Goal: Task Accomplishment & Management: Use online tool/utility

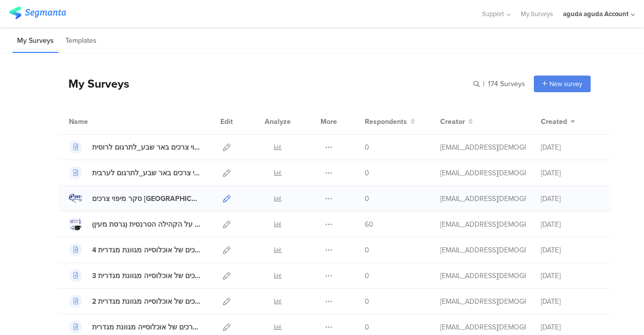
click at [223, 195] on icon at bounding box center [227, 199] width 8 height 8
click at [325, 198] on icon at bounding box center [329, 199] width 8 height 8
click at [296, 223] on button "Duplicate" at bounding box center [308, 224] width 55 height 18
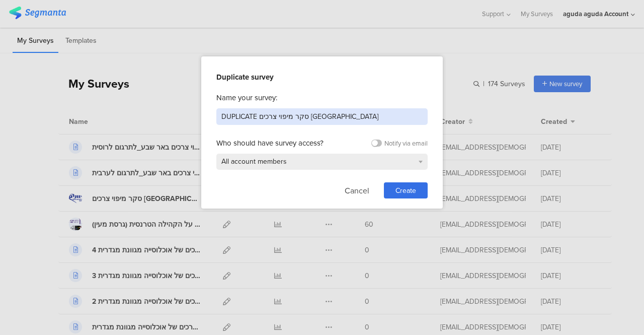
drag, startPoint x: 257, startPoint y: 114, endPoint x: 220, endPoint y: 112, distance: 36.8
click at [220, 112] on input "DUPLICATE סקר מיפוי צרכים באר שבע" at bounding box center [321, 116] width 211 height 17
type input "ע"
click at [244, 115] on input "סקר באר שבע גירסא עדכנית" at bounding box center [321, 116] width 211 height 17
type input "סקר באר שבע גירסה עדכנית 1908 לתרגום לרוסית"
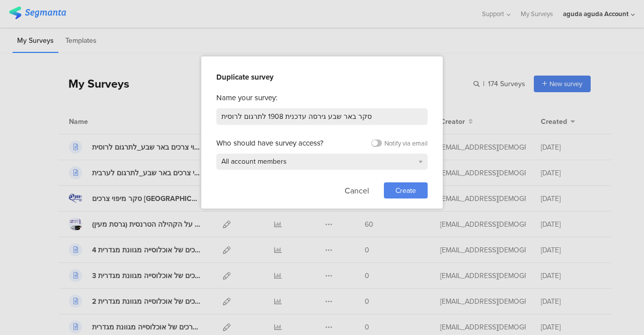
click at [409, 193] on span "Create" at bounding box center [406, 190] width 21 height 11
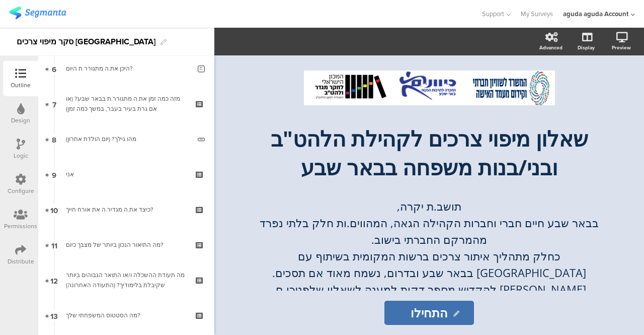
scroll to position [242, 0]
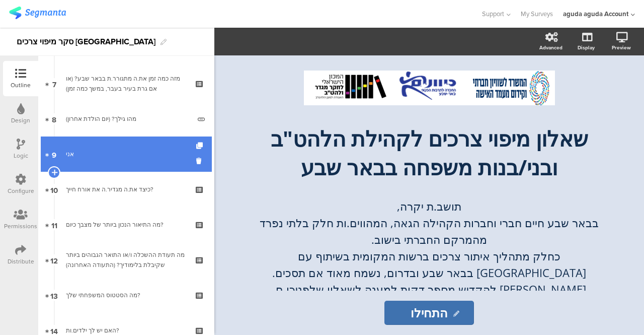
click at [120, 163] on link "9 אני" at bounding box center [126, 153] width 171 height 35
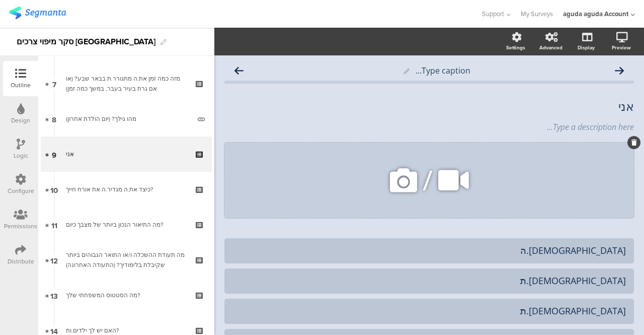
click at [628, 146] on div at bounding box center [634, 142] width 13 height 13
click at [632, 139] on icon at bounding box center [635, 142] width 6 height 6
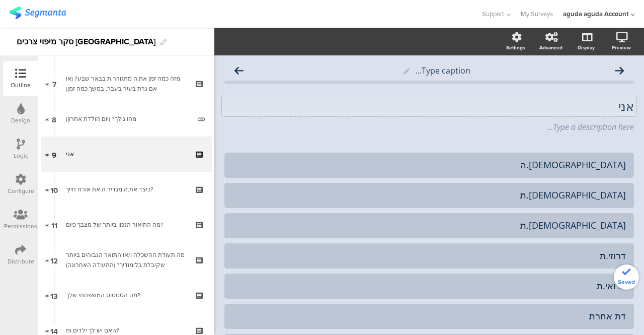
click at [589, 102] on div "אני אני" at bounding box center [429, 106] width 415 height 20
click at [396, 117] on span "אני: אני: Type a description here..." at bounding box center [429, 116] width 410 height 34
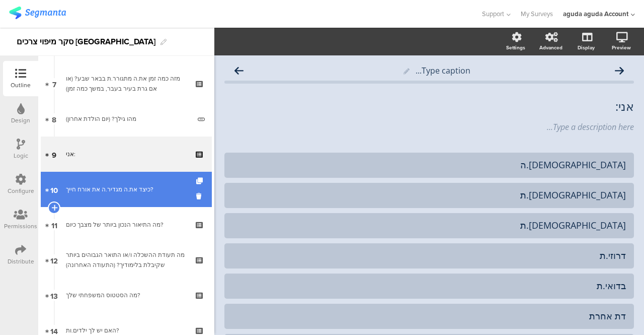
click at [122, 194] on div "כיצד את.ה מגדיר.ה את אורח חייך?" at bounding box center [126, 189] width 120 height 10
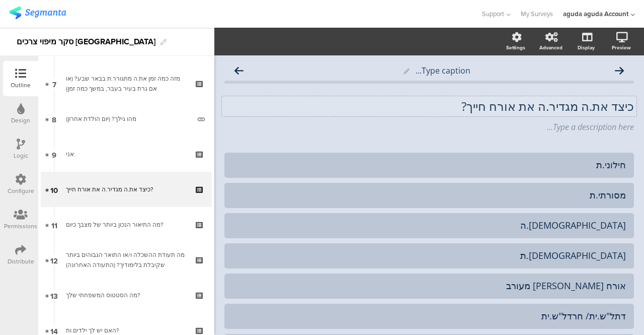
click at [467, 105] on div "כיצד את.ה מגדיר.ה את אורח חייך? כיצד את.ה מגדיר.ה את אורח חייך?" at bounding box center [429, 106] width 415 height 20
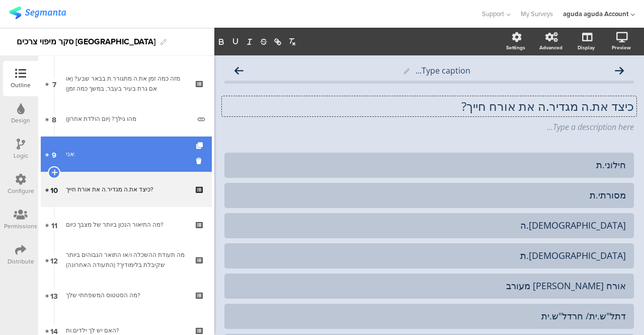
click at [126, 148] on link "9 אני:" at bounding box center [126, 153] width 171 height 35
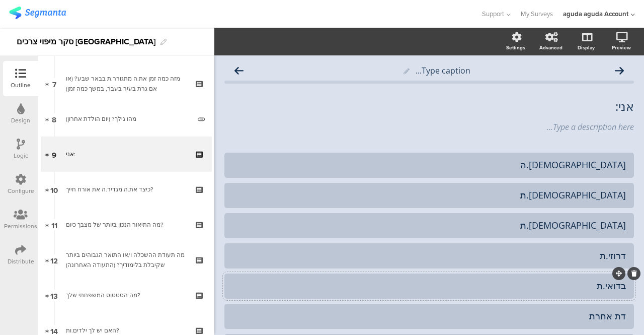
scroll to position [50, 0]
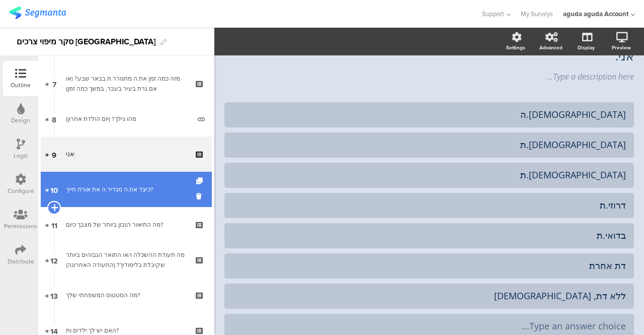
click at [55, 205] on icon at bounding box center [54, 207] width 7 height 9
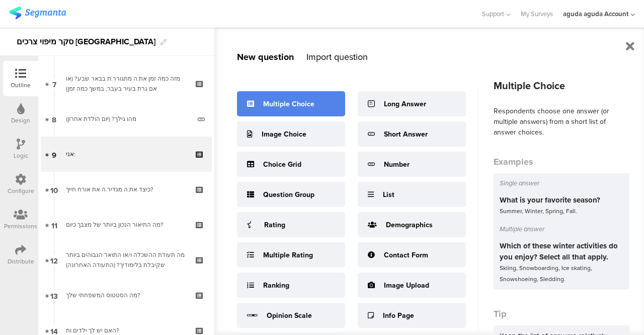
click at [284, 112] on div "Multiple Choice" at bounding box center [291, 103] width 108 height 25
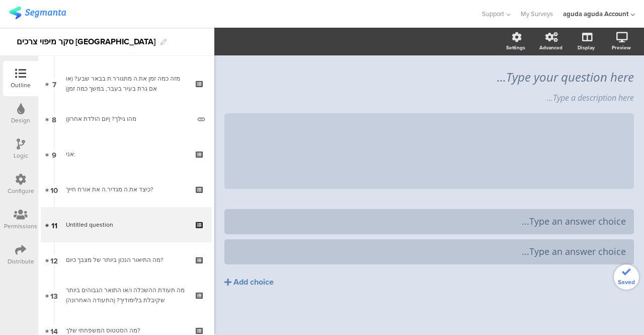
scroll to position [29, 0]
click at [502, 81] on div "Type your question here... Type a description here... /" at bounding box center [429, 129] width 410 height 139
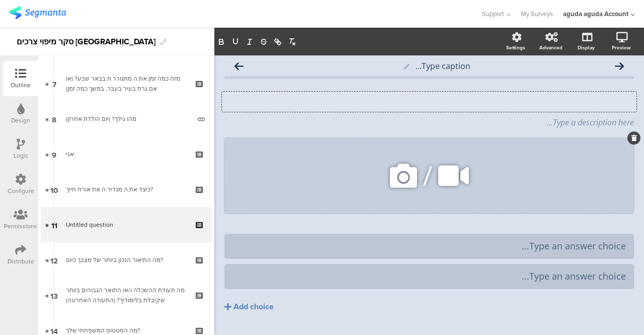
scroll to position [0, 0]
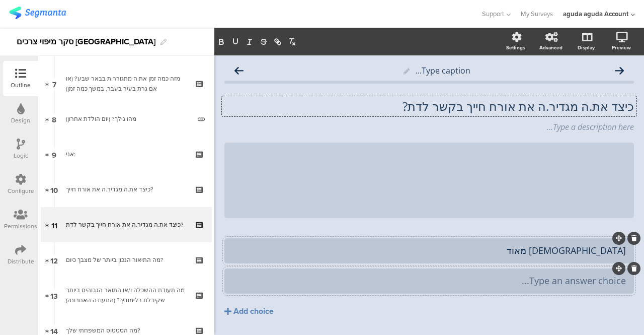
click at [495, 284] on div "Type an answer choice..." at bounding box center [430, 281] width 394 height 12
click at [245, 307] on div "Add choice" at bounding box center [254, 311] width 40 height 11
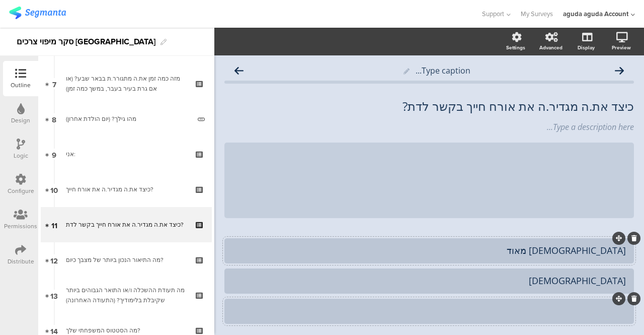
click at [316, 312] on div at bounding box center [430, 311] width 394 height 12
click at [310, 280] on div "[DEMOGRAPHIC_DATA]" at bounding box center [430, 281] width 394 height 12
click at [520, 316] on div "לא" at bounding box center [430, 311] width 394 height 12
click at [603, 281] on div "[DEMOGRAPHIC_DATA]" at bounding box center [430, 281] width 394 height 12
click at [568, 317] on div "לא כל כך דתיץה" at bounding box center [430, 311] width 394 height 12
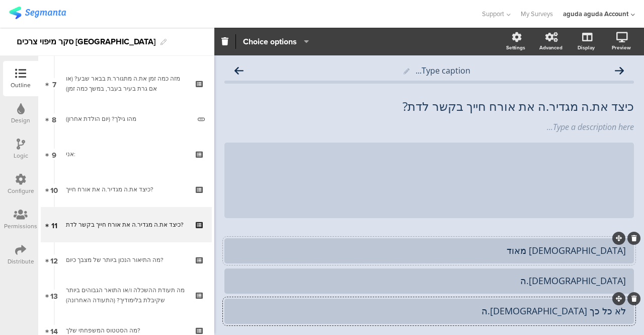
click at [606, 254] on div "[DEMOGRAPHIC_DATA] מאוד" at bounding box center [430, 251] width 394 height 12
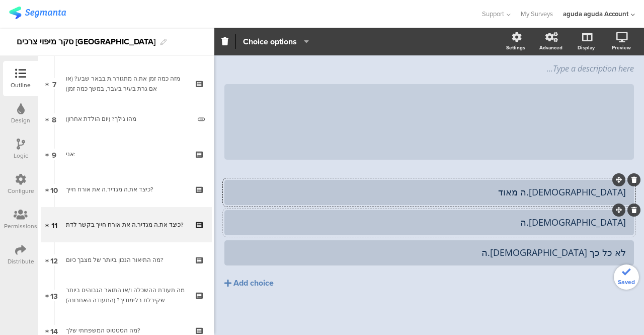
scroll to position [59, 0]
click at [270, 282] on div "Add choice" at bounding box center [254, 282] width 40 height 11
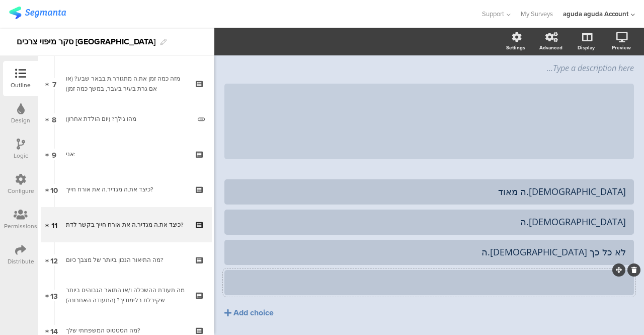
click at [281, 282] on div at bounding box center [430, 282] width 394 height 12
click at [243, 312] on div "Add choice" at bounding box center [254, 313] width 40 height 11
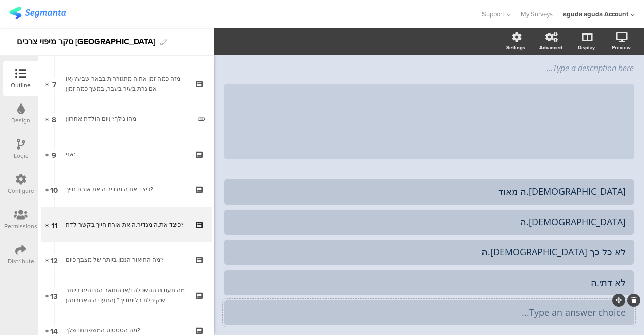
click at [344, 310] on div "Type an answer choice..." at bounding box center [430, 313] width 394 height 12
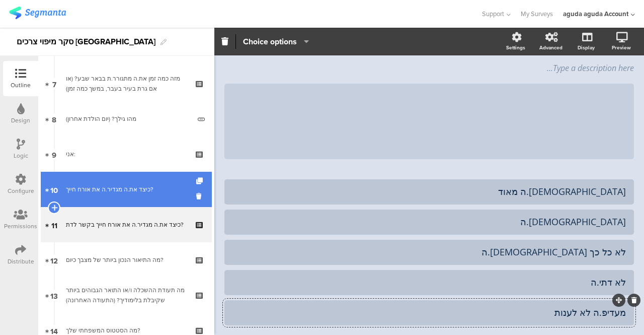
click at [114, 193] on div "כיצד את.ה מגדיר.ה את אורח חייך?" at bounding box center [126, 189] width 120 height 10
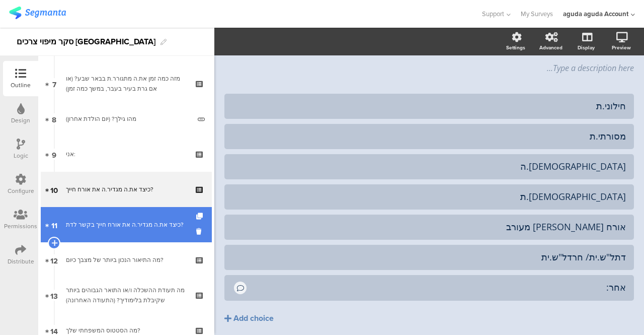
click at [132, 219] on div "כיצד את.ה מגדיר.ה את אורח חייך בקשר לדת?" at bounding box center [126, 224] width 120 height 10
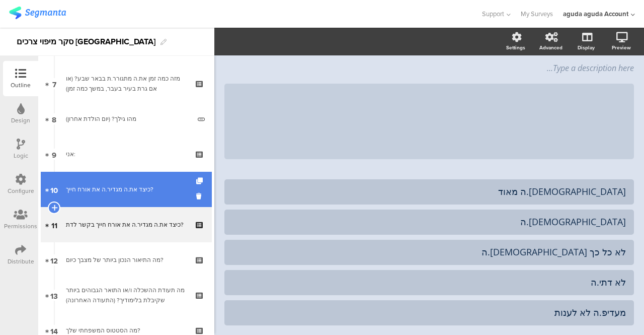
click at [101, 199] on link "10 כיצד את.ה מגדיר.ה את אורח חייך?" at bounding box center [126, 189] width 171 height 35
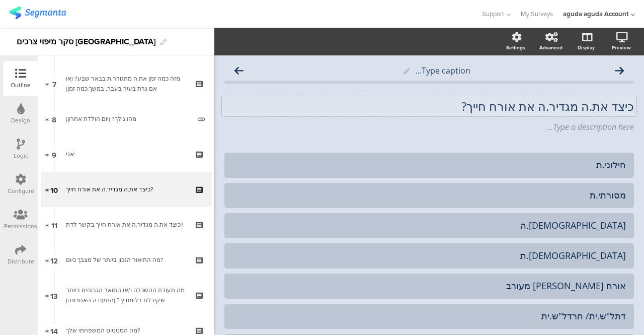
click at [469, 110] on div "כיצד את.ה מגדיר.ה את אורח חייך? כיצד את.ה מגדיר.ה את אורח חייך?" at bounding box center [429, 106] width 415 height 20
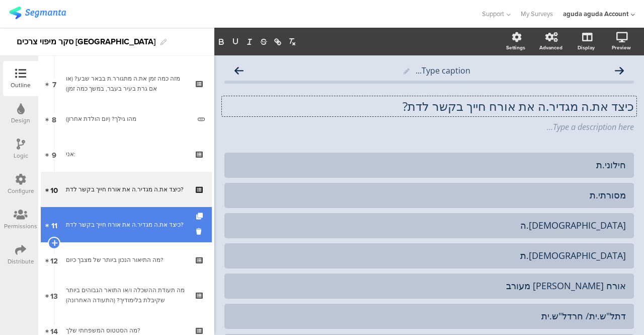
click at [144, 231] on link "11 כיצד את.ה מגדיר.ה את אורח חייך בקשר לדת?" at bounding box center [126, 224] width 171 height 35
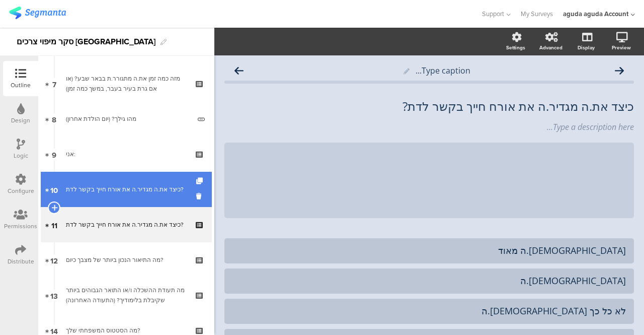
click at [123, 199] on link "10 כיצד את.ה מגדיר.ה את אורח חייך בקשר לדת?" at bounding box center [126, 189] width 171 height 35
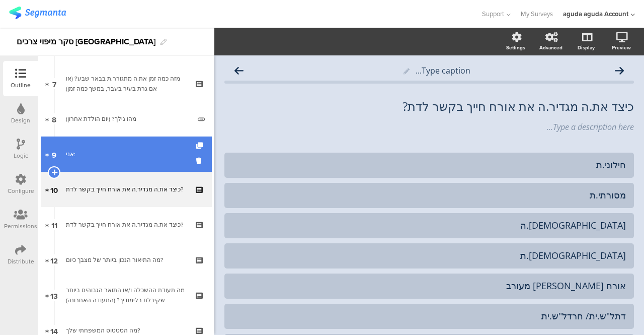
click at [98, 144] on link "9 אני:" at bounding box center [126, 153] width 171 height 35
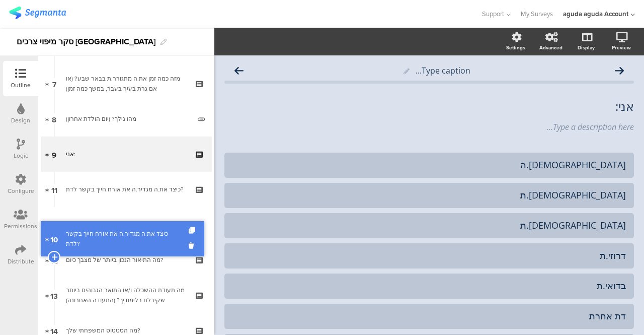
drag, startPoint x: 134, startPoint y: 184, endPoint x: 142, endPoint y: 233, distance: 50.0
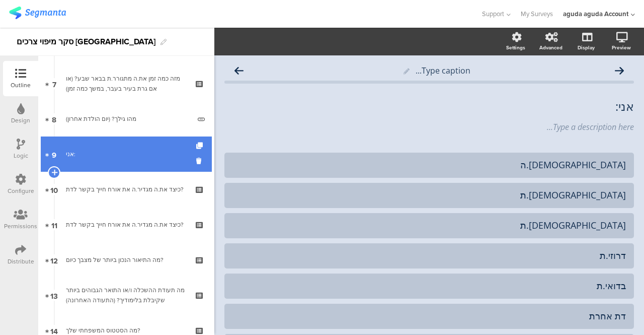
click at [117, 163] on link "9 אני:" at bounding box center [126, 153] width 171 height 35
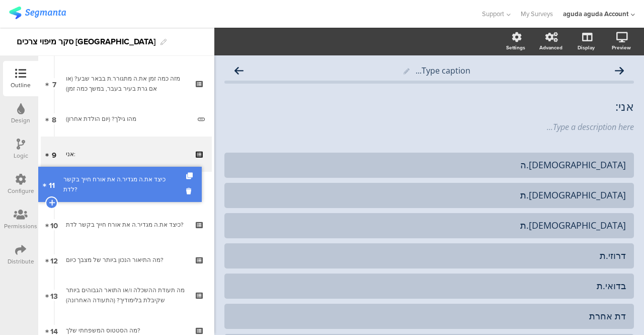
drag, startPoint x: 128, startPoint y: 219, endPoint x: 138, endPoint y: 179, distance: 41.4
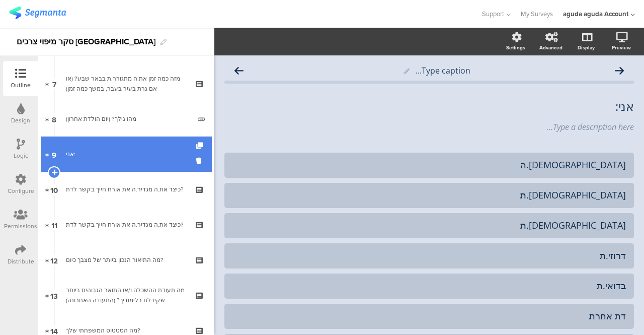
click at [99, 163] on link "9 אני:" at bounding box center [126, 153] width 171 height 35
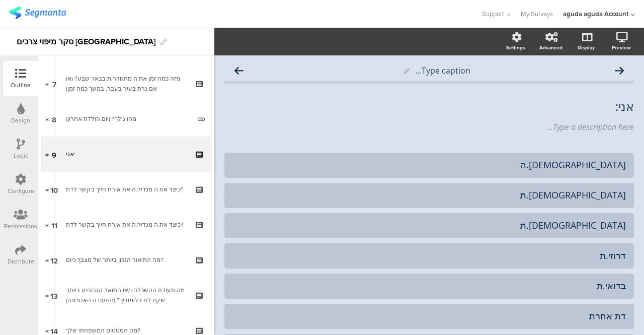
click at [23, 145] on icon at bounding box center [21, 143] width 9 height 11
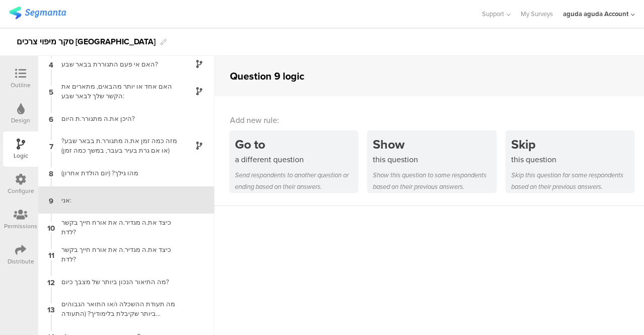
scroll to position [92, 0]
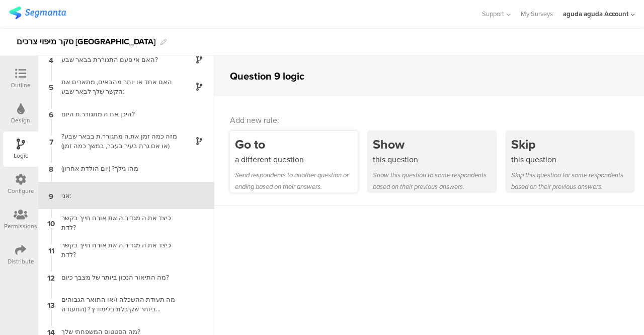
click at [285, 171] on div "Send respondents to another question or ending based on their answers." at bounding box center [296, 180] width 123 height 23
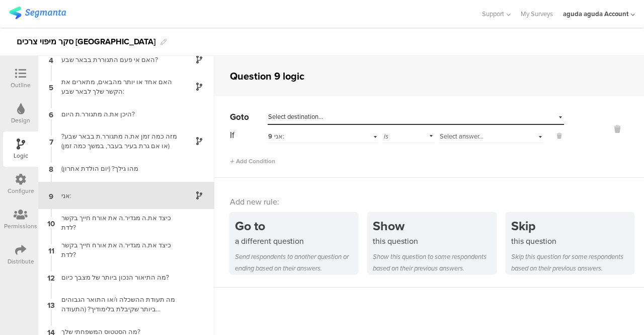
click at [531, 139] on div "Select answer..." at bounding box center [491, 135] width 105 height 16
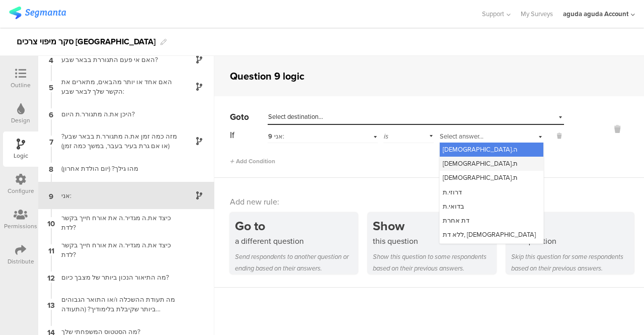
click at [495, 167] on div "[DEMOGRAPHIC_DATA].ת" at bounding box center [492, 164] width 104 height 14
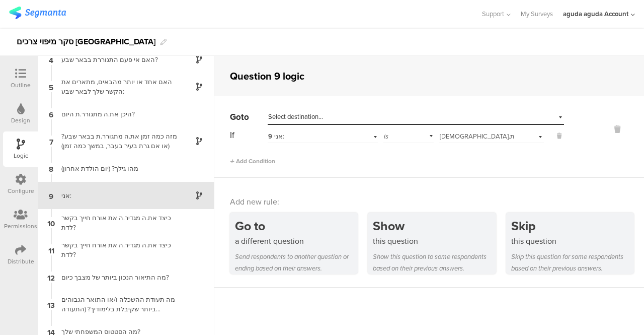
click at [551, 116] on div "Select destination..." at bounding box center [416, 117] width 296 height 16
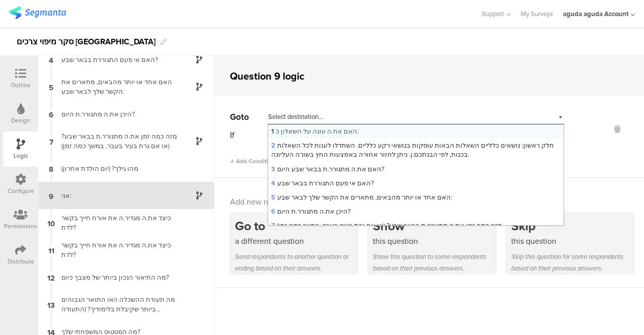
scroll to position [143, 0]
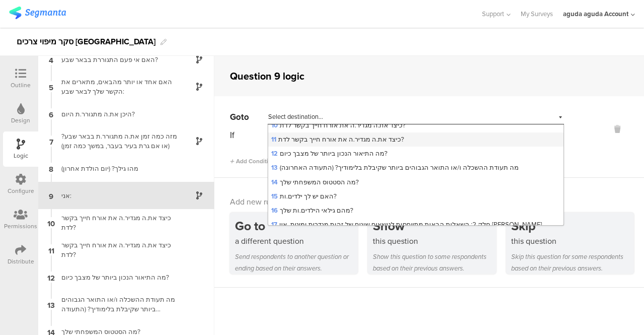
click at [374, 143] on span "11 כיצד את.ה מגדיר.ה את אורח חייך בקשר לדת?" at bounding box center [337, 139] width 133 height 10
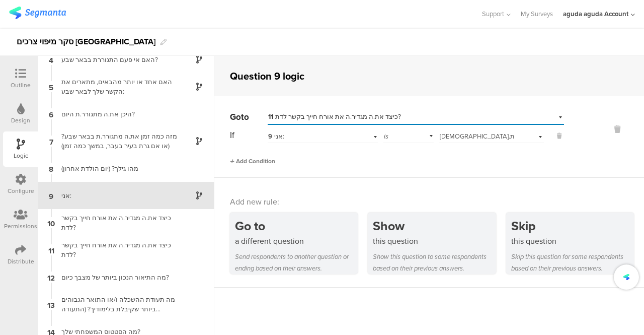
click at [239, 158] on span "Add Condition" at bounding box center [252, 161] width 45 height 9
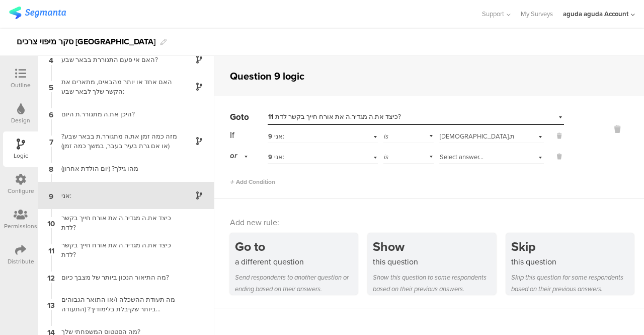
click at [535, 157] on div "Select answer..." at bounding box center [491, 156] width 105 height 16
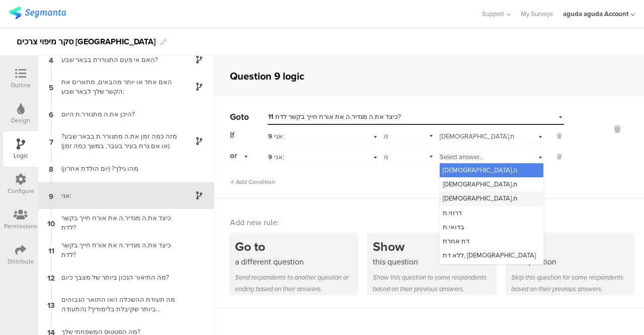
click at [484, 197] on div "[DEMOGRAPHIC_DATA].ת" at bounding box center [492, 198] width 104 height 14
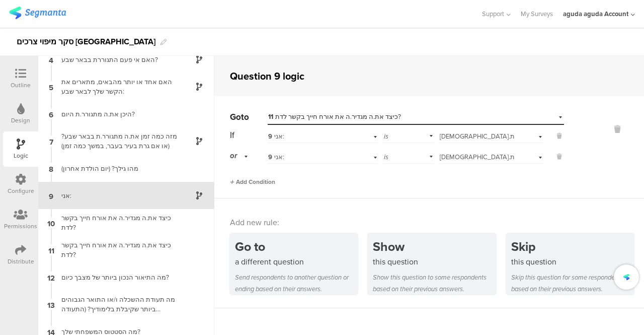
click at [267, 181] on span "Add Condition" at bounding box center [252, 181] width 45 height 9
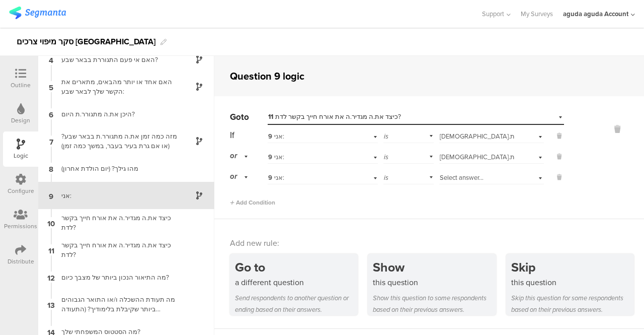
click at [536, 179] on div "Select answer..." at bounding box center [491, 177] width 105 height 16
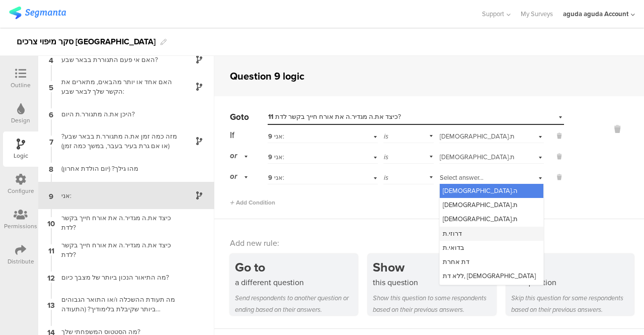
click at [477, 231] on div "דרוזי.ת" at bounding box center [492, 233] width 104 height 14
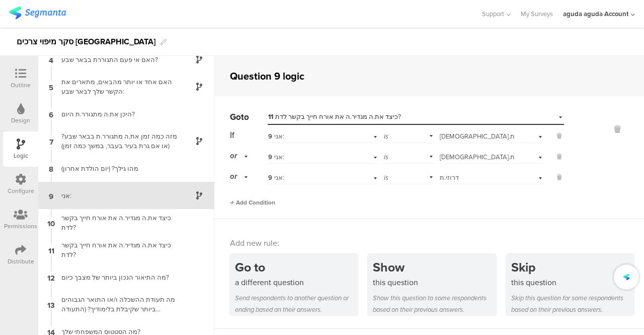
click at [273, 203] on span "Add Condition" at bounding box center [252, 202] width 45 height 9
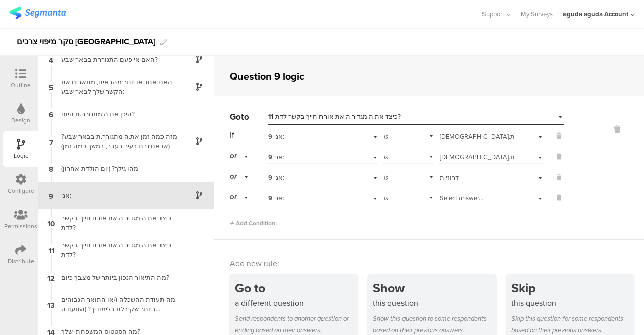
click at [528, 203] on div "Select answer..." at bounding box center [491, 197] width 105 height 16
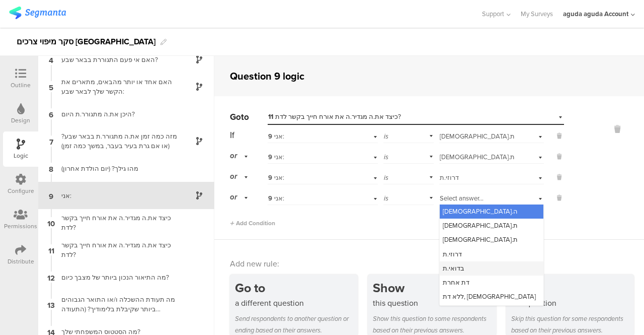
click at [458, 270] on div "בדואי.ת" at bounding box center [492, 268] width 104 height 14
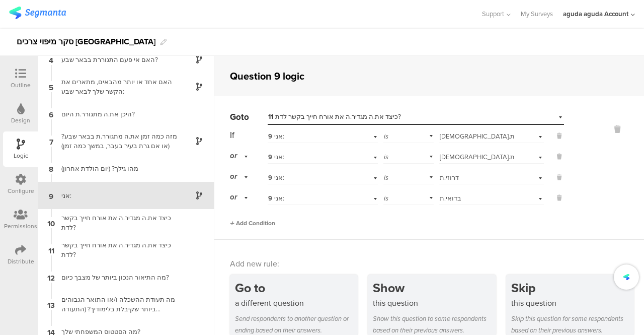
click at [271, 222] on span "Add Condition" at bounding box center [252, 222] width 45 height 9
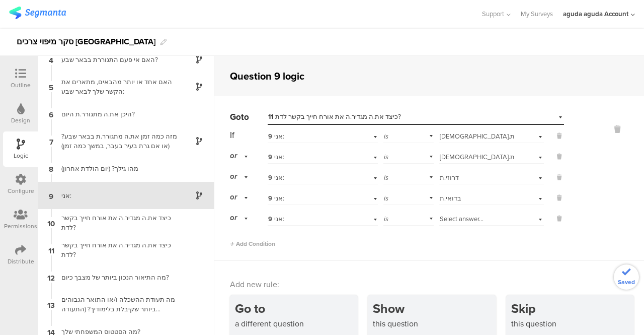
click at [527, 219] on div "Select answer..." at bounding box center [491, 218] width 105 height 16
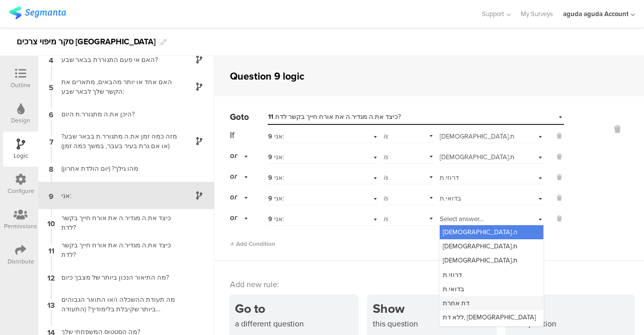
click at [462, 303] on div "דת אחרת" at bounding box center [492, 303] width 104 height 14
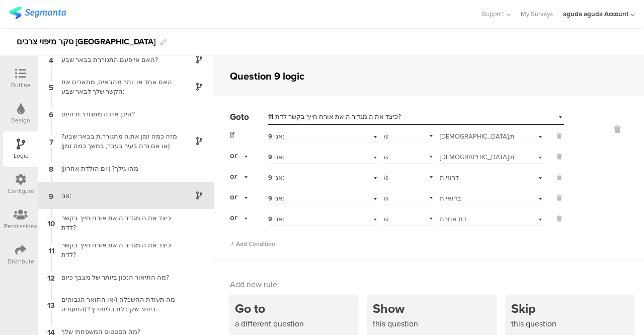
scroll to position [35, 0]
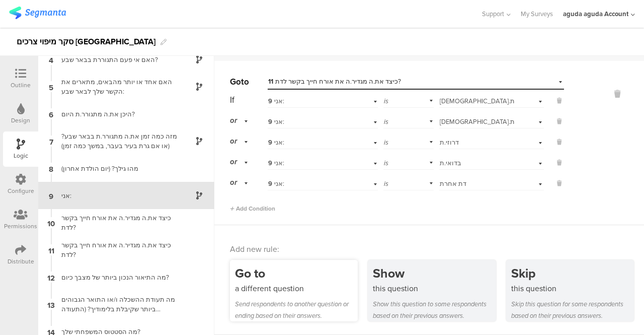
click at [275, 292] on div "a different question" at bounding box center [296, 288] width 123 height 12
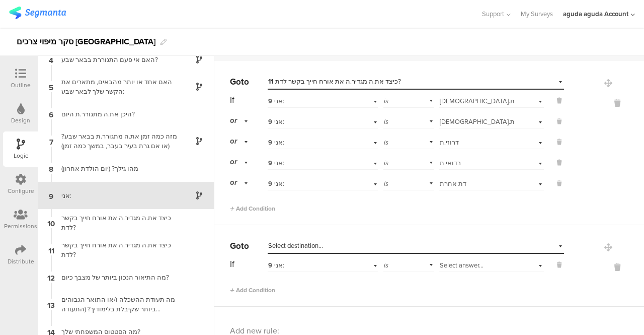
click at [524, 264] on div "Select answer..." at bounding box center [491, 264] width 105 height 16
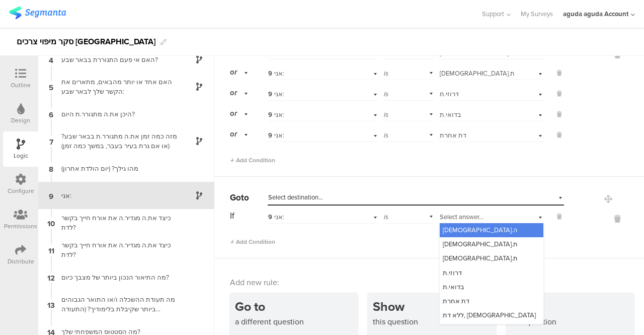
scroll to position [116, 0]
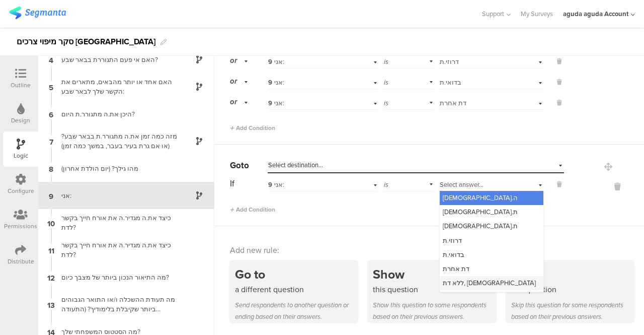
click at [452, 282] on span "ללא דת, [DEMOGRAPHIC_DATA]" at bounding box center [489, 283] width 93 height 10
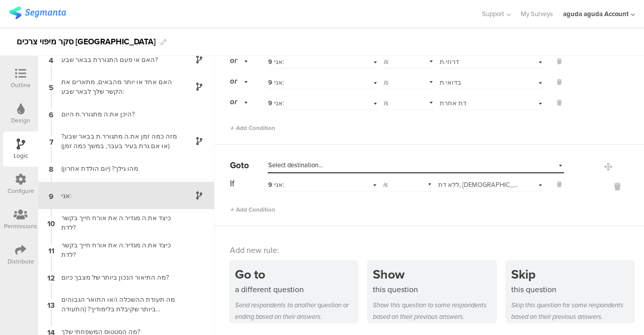
click at [544, 166] on div "Select destination..." at bounding box center [416, 166] width 296 height 16
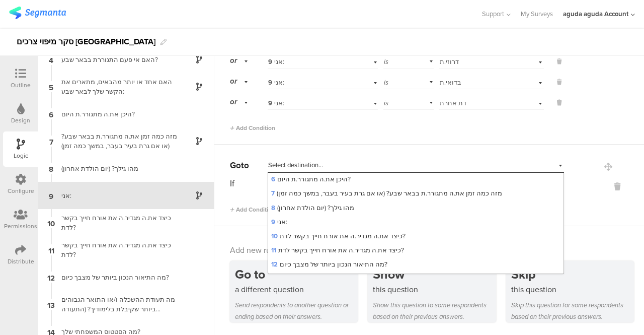
scroll to position [101, 0]
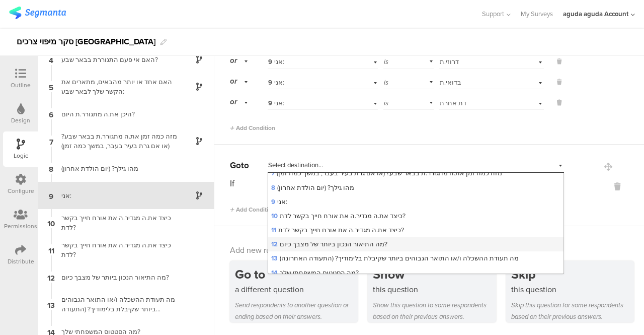
click at [305, 242] on span "12 מה התיאור הנכון ביותר של מצבך כיום?" at bounding box center [329, 244] width 116 height 10
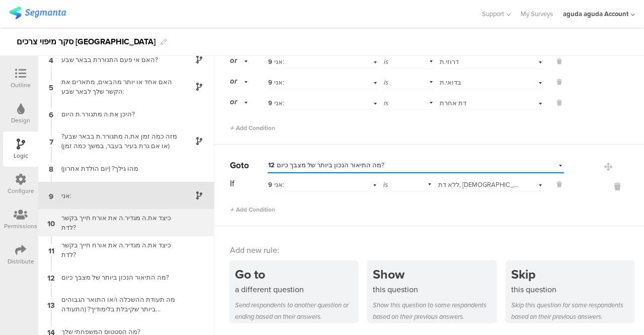
click at [81, 220] on div "כיצד את.ה מגדיר.ה את אורח חייך בקשר לדת?" at bounding box center [118, 222] width 126 height 19
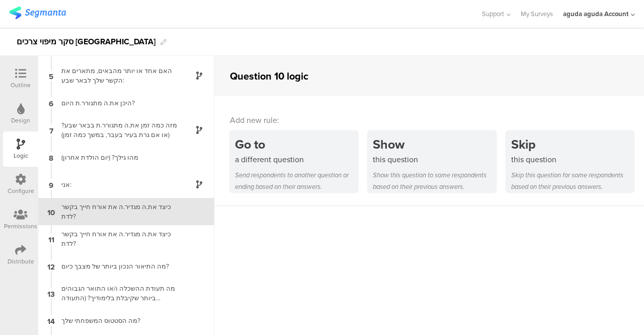
scroll to position [119, 0]
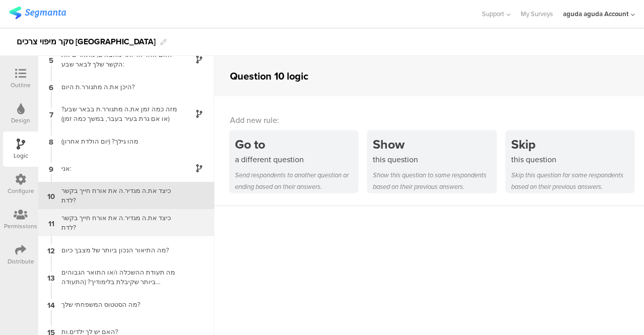
click at [131, 225] on div "כיצד את.ה מגדיר.ה את אורח חייך בקשר לדת?" at bounding box center [118, 222] width 126 height 19
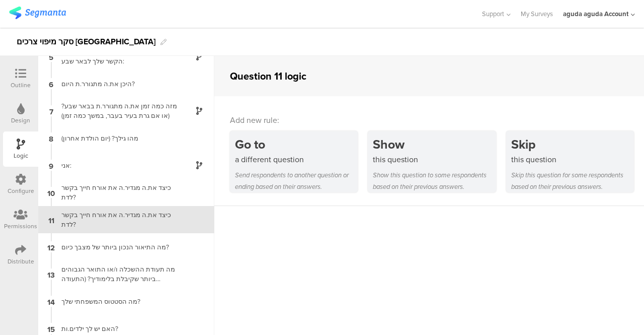
scroll to position [146, 0]
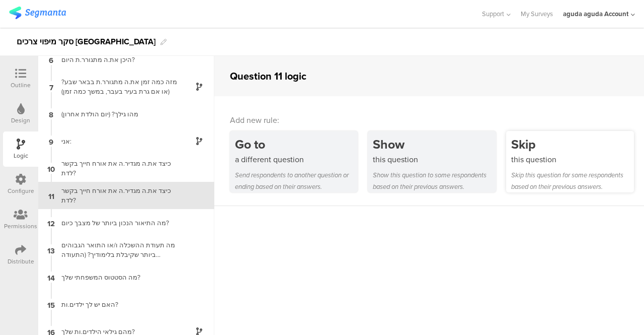
click at [538, 160] on div "this question" at bounding box center [572, 160] width 123 height 12
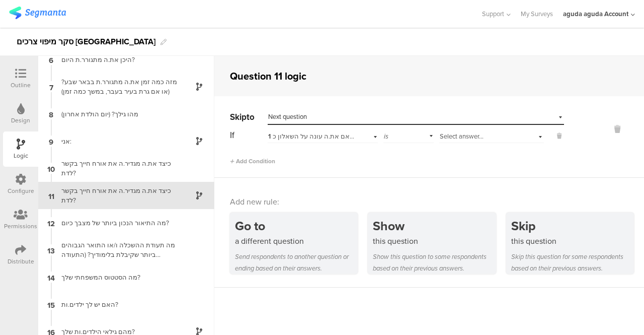
click at [554, 117] on div "Select destination... Next question" at bounding box center [416, 117] width 296 height 16
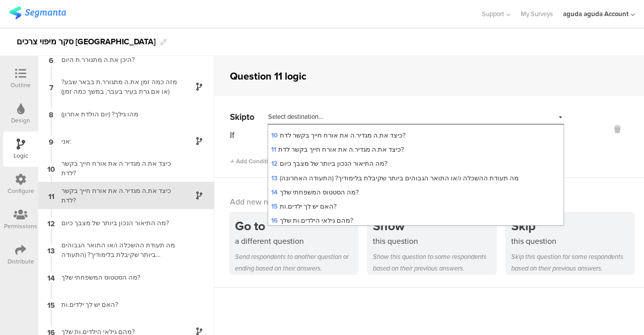
scroll to position [137, 0]
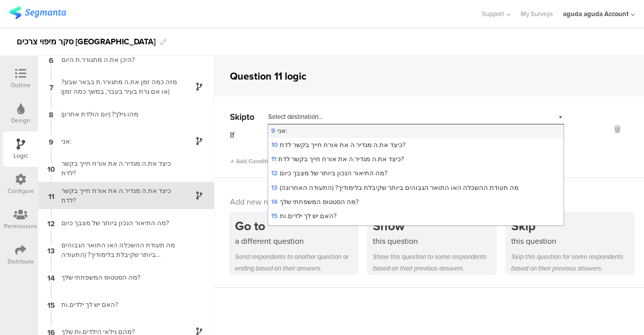
click at [328, 129] on div "9 אני:" at bounding box center [415, 131] width 295 height 14
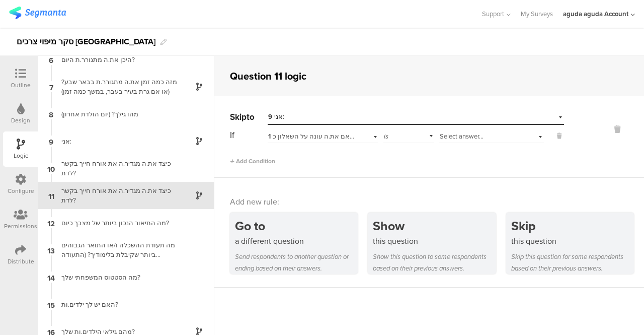
click at [556, 117] on div "Select destination... 9 אני:" at bounding box center [416, 117] width 296 height 16
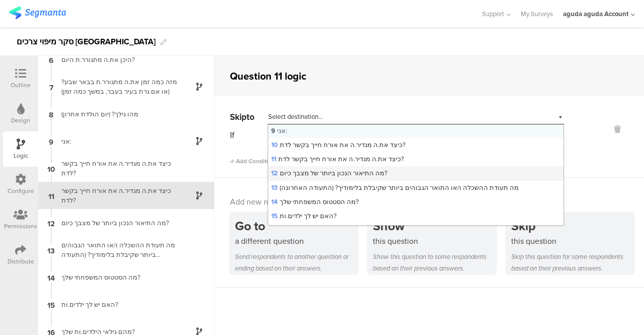
click at [338, 175] on span "12 מה התיאור הנכון ביותר של מצבך כיום?" at bounding box center [329, 173] width 116 height 10
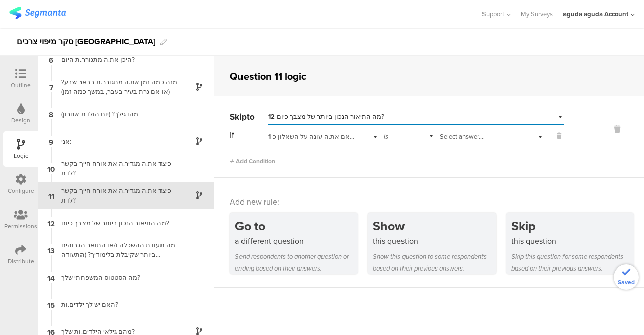
click at [371, 133] on div "1 האם את.ה עונה על השאלון כ:" at bounding box center [323, 135] width 110 height 16
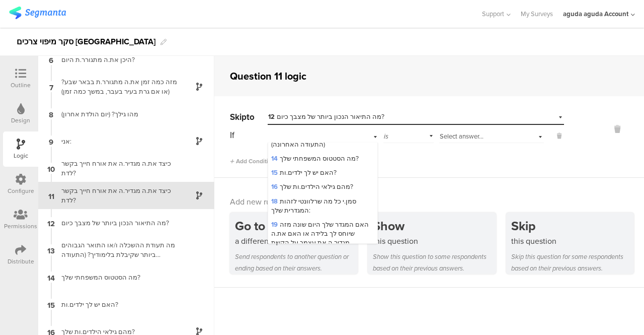
scroll to position [88, 0]
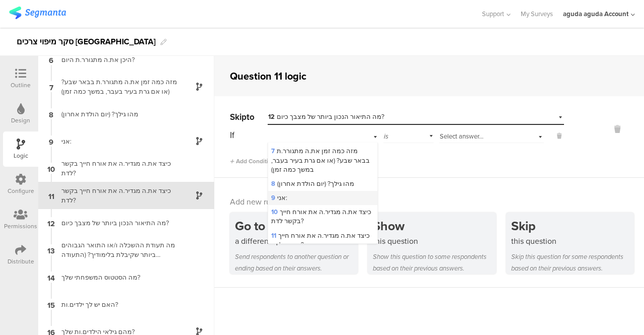
click at [330, 205] on div "9 אני:" at bounding box center [322, 198] width 109 height 14
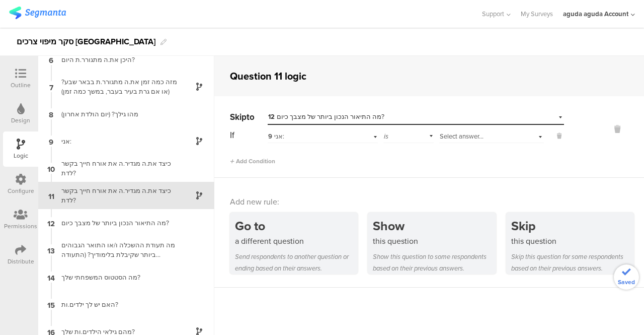
click at [533, 137] on div "Select answer..." at bounding box center [491, 135] width 105 height 16
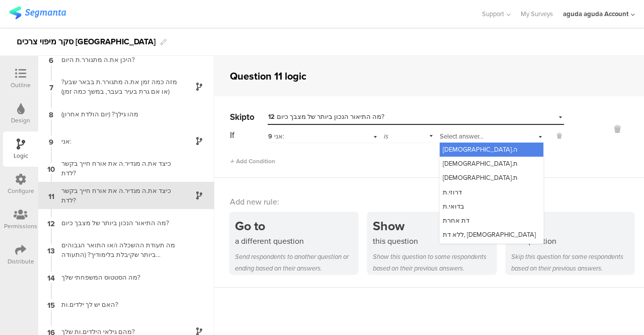
click at [495, 154] on div "[DEMOGRAPHIC_DATA].ה" at bounding box center [492, 149] width 104 height 14
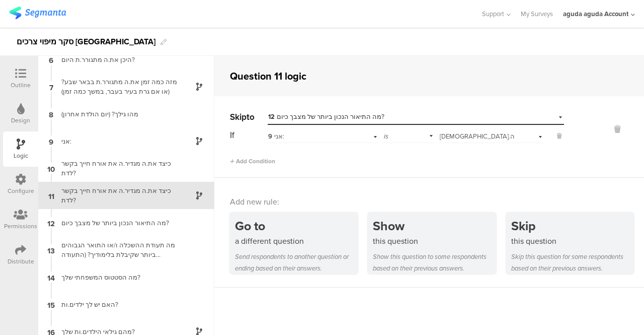
click at [19, 73] on icon at bounding box center [20, 73] width 11 height 11
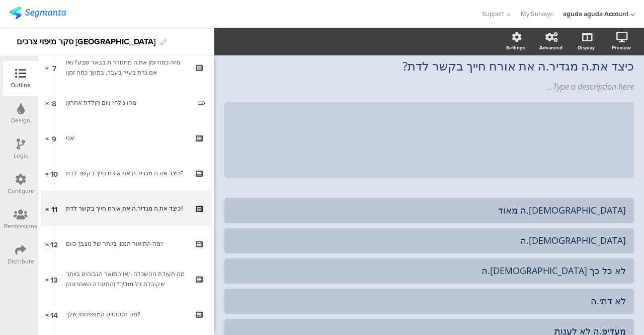
scroll to position [271, 0]
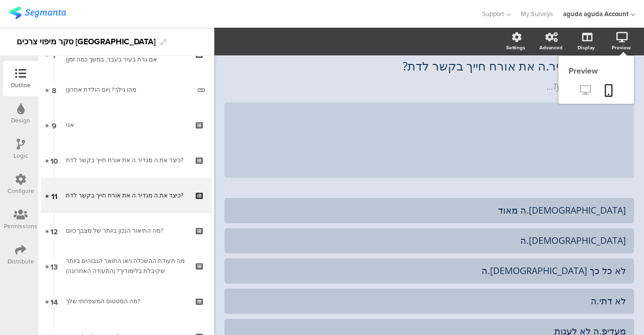
click at [580, 86] on icon at bounding box center [585, 90] width 11 height 10
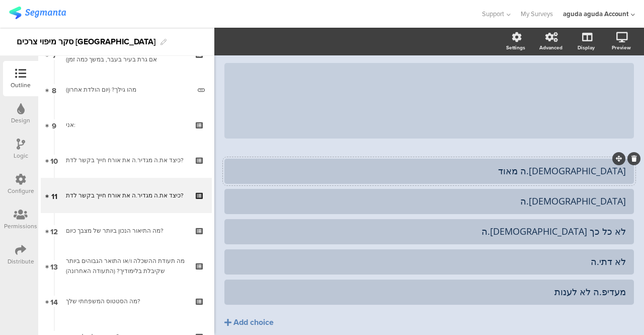
scroll to position [119, 0]
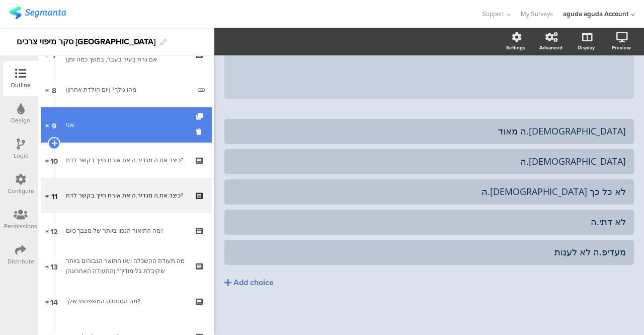
click at [90, 129] on div "אני:" at bounding box center [126, 125] width 120 height 10
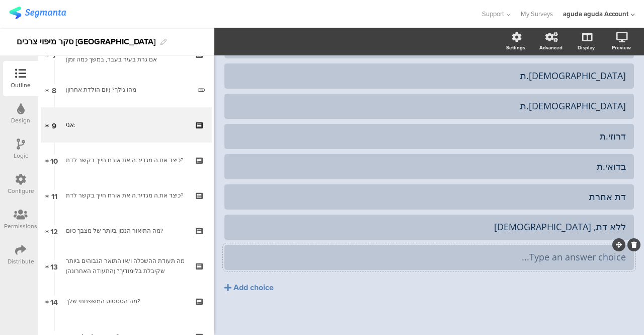
click at [632, 244] on icon at bounding box center [635, 245] width 6 height 6
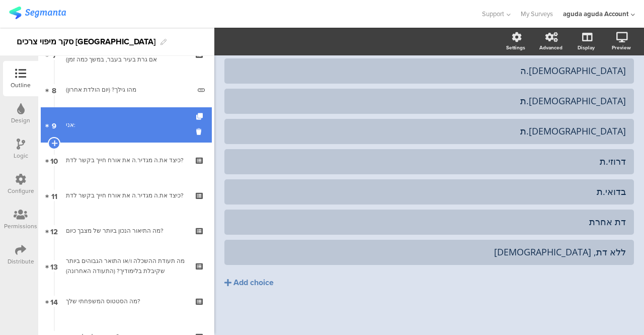
click at [137, 118] on link "9 אני:" at bounding box center [126, 124] width 171 height 35
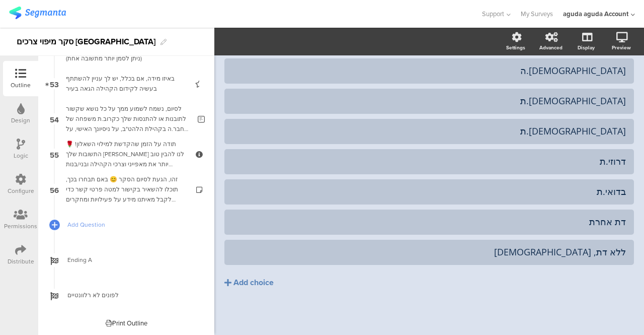
scroll to position [1798, 0]
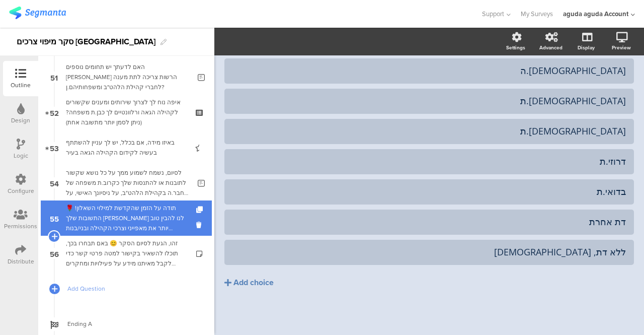
click at [144, 214] on div "תודה על הזמן שהקדשת למילוי השאלון! 🌹התשובות שלך [PERSON_NAME] לנו להבין טוב יות…" at bounding box center [126, 218] width 120 height 30
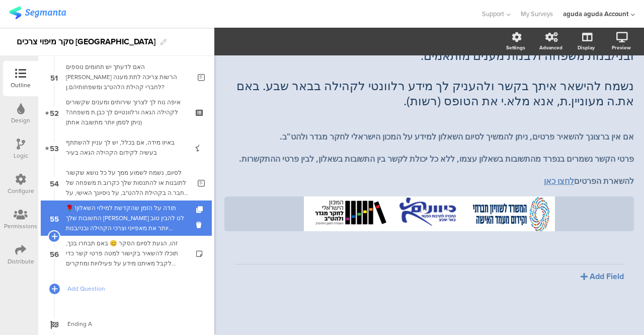
scroll to position [92, 0]
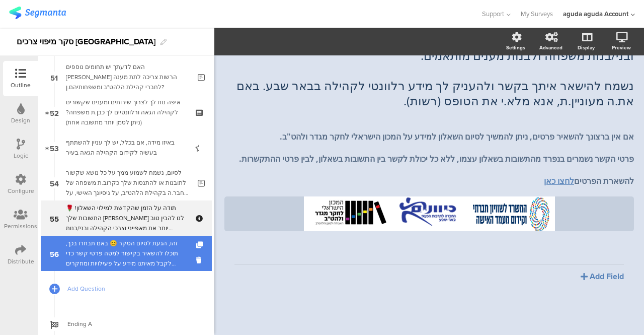
click at [139, 244] on div "זהו, הגעת לסיום הסקר 😊 באם תבחרו בכך, תוכלו להשאיר בקישור למטה פרטי קשר כדי לקב…" at bounding box center [126, 253] width 120 height 30
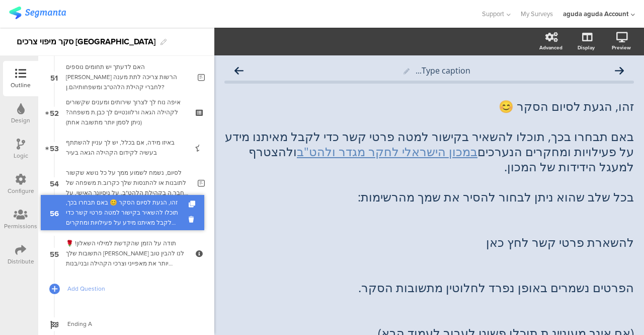
drag, startPoint x: 129, startPoint y: 249, endPoint x: 134, endPoint y: 208, distance: 41.1
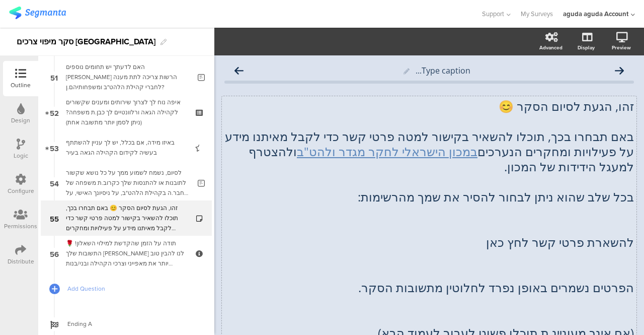
click at [520, 109] on div "זהו, הגעת לסיום הסקר 😊 באם תבחרו בכך, תוכלו להשאיר בקישור למטה פרטי קשר כדי לקב…" at bounding box center [429, 220] width 410 height 242
click at [481, 194] on p "בכל שלב שהוא ניתן לבחור להסיר את שמך מהרשימות:" at bounding box center [429, 196] width 410 height 15
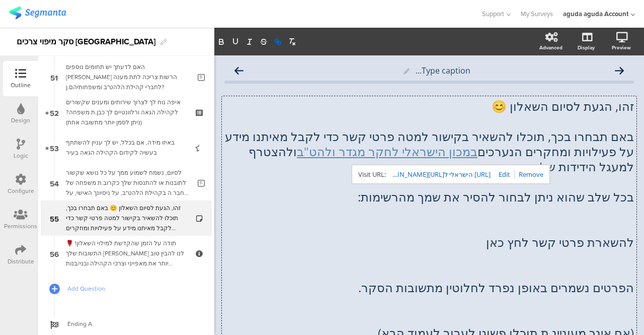
drag, startPoint x: 374, startPoint y: 147, endPoint x: 536, endPoint y: 173, distance: 163.0
click at [536, 173] on link at bounding box center [529, 174] width 29 height 9
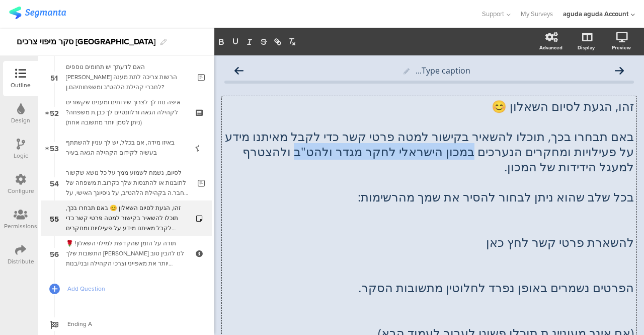
drag, startPoint x: 491, startPoint y: 148, endPoint x: 326, endPoint y: 150, distance: 164.6
click at [326, 150] on p "באם תבחרו בכך, תוכלו להשאיר בקישור למטה פרטי קשר כדי לקבל מאיתנו מידע על פעילוי…" at bounding box center [429, 151] width 410 height 45
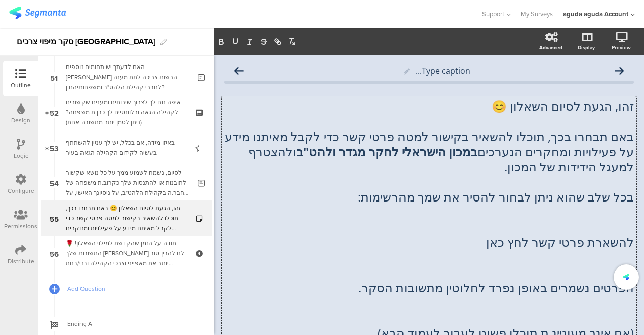
drag, startPoint x: 346, startPoint y: 216, endPoint x: 342, endPoint y: 205, distance: 12.0
click at [346, 216] on p at bounding box center [429, 211] width 410 height 15
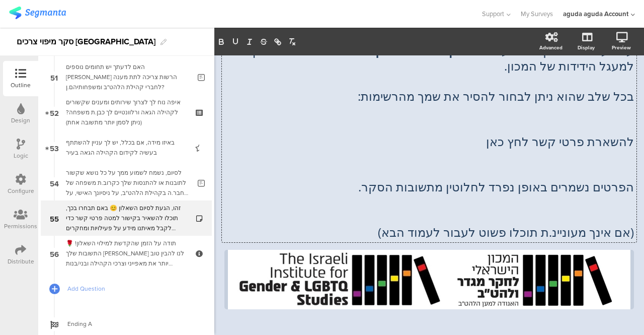
scroll to position [135, 0]
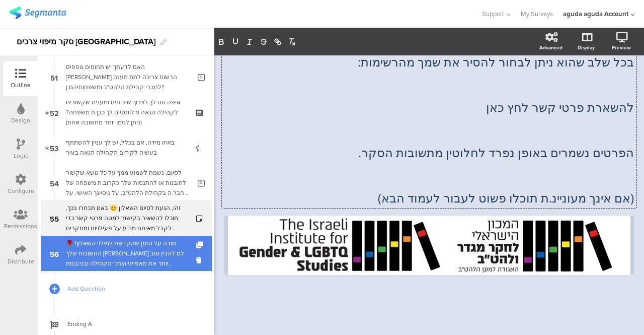
click at [107, 248] on div "תודה על הזמן שהקדשת למילוי השאלון! 🌹התשובות שלך [PERSON_NAME] לנו להבין טוב יות…" at bounding box center [126, 253] width 120 height 30
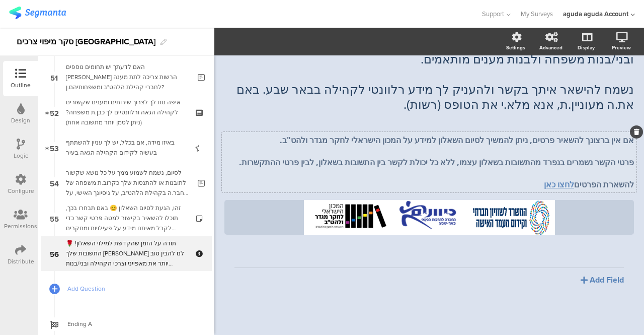
scroll to position [92, 0]
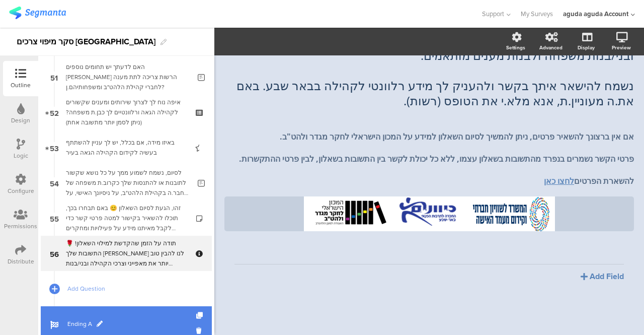
click at [107, 322] on span "Ending A" at bounding box center [131, 324] width 129 height 10
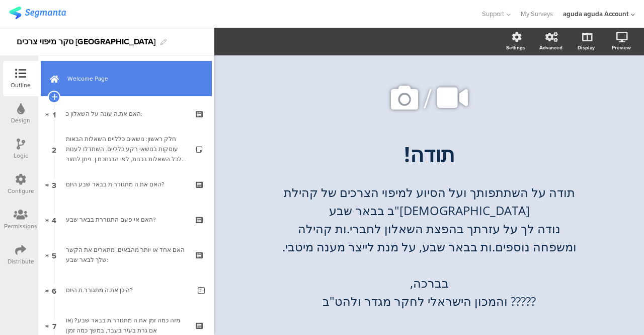
click at [88, 82] on span "Welcome Page" at bounding box center [131, 78] width 129 height 10
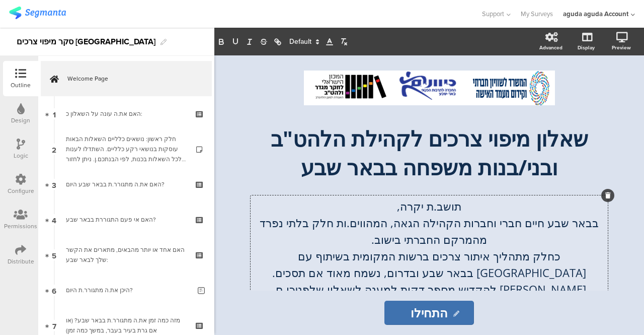
drag, startPoint x: 597, startPoint y: 223, endPoint x: 543, endPoint y: 224, distance: 54.9
click at [543, 224] on div "תושב.ת יקרה, בבאר שבע [PERSON_NAME] חברי וחברות הקהילה הגאה, המהווים.ות חלק בלת…" at bounding box center [429, 330] width 357 height 271
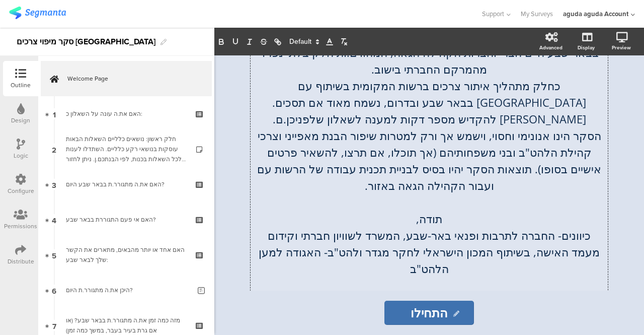
scroll to position [181, 0]
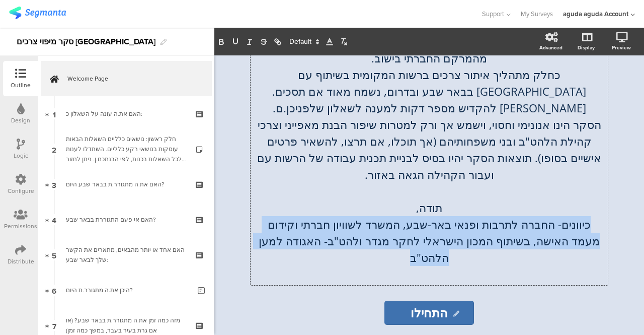
drag, startPoint x: 599, startPoint y: 223, endPoint x: 249, endPoint y: 245, distance: 351.0
click at [249, 245] on div "/ שאלון מיפוי צרכים לקהילת הלהט"ב ובני/בנות משפחה בבאר שבע שאלון מיפוי צרכים לק…" at bounding box center [429, 172] width 403 height 235
copy p "כיוונים- החברה לתרבות ופנאי באר-שבע, המשרד לשוויון חברתי וקידום מעמד האישה, בשי…"
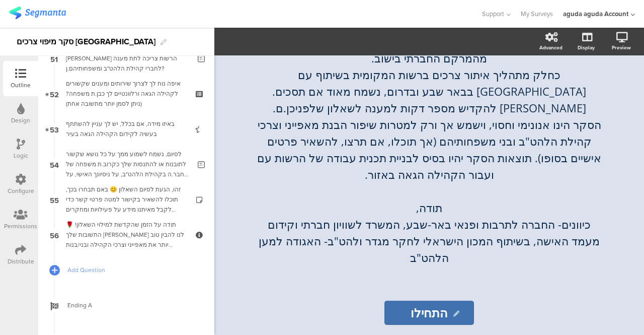
scroll to position [1862, 0]
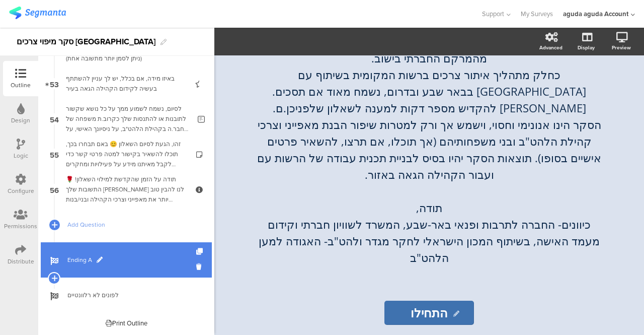
click at [80, 263] on span "Ending A" at bounding box center [131, 260] width 129 height 10
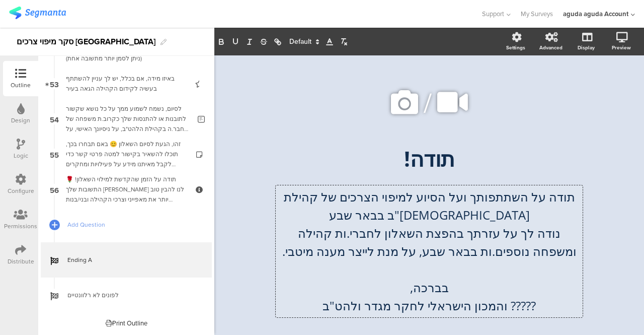
drag, startPoint x: 525, startPoint y: 299, endPoint x: 501, endPoint y: 301, distance: 24.2
click at [501, 301] on div "תודה על השתתפותך ועל הסיוע למיפוי הצרכים של קהילת [DEMOGRAPHIC_DATA]"ב בבאר שבע…" at bounding box center [429, 251] width 307 height 132
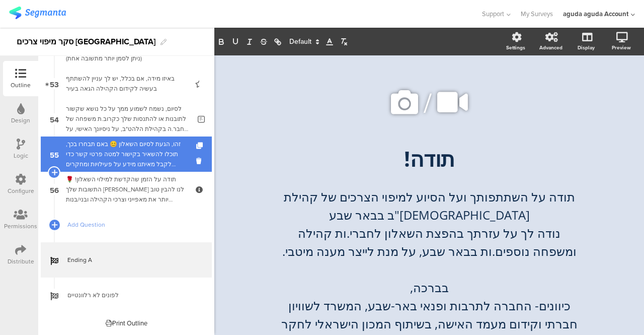
click at [115, 149] on div "זהו, הגעת לסיום השאלון 😊 באם תבחרו בכך, תוכלו להשאיר בקישור למטה פרטי קשר כדי ל…" at bounding box center [126, 154] width 120 height 30
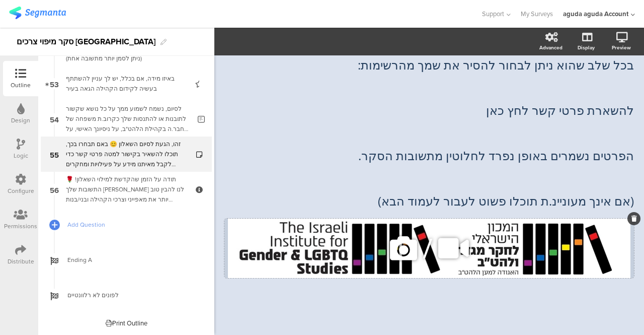
scroll to position [135, 0]
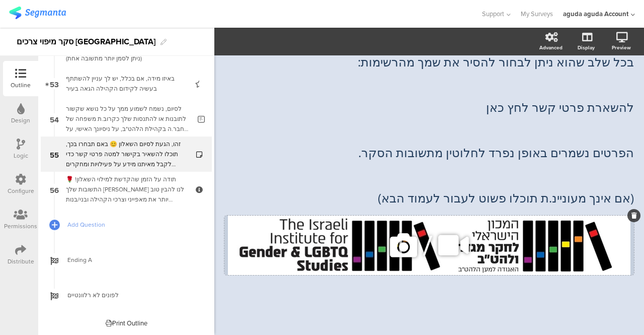
click at [241, 234] on div "/" at bounding box center [429, 244] width 410 height 59
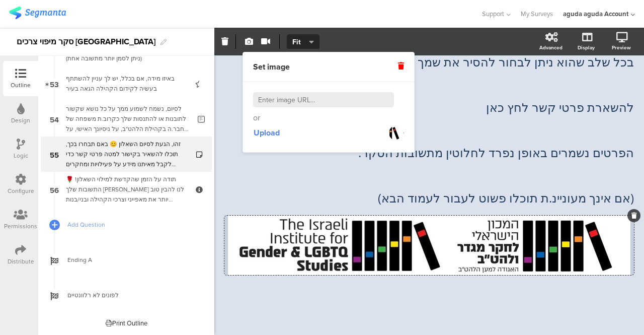
click at [349, 296] on div "Type caption... זהו, הגעת לסיום השאלון 😊 באם תבחרו בכך, תוכלו להשאיר בקישור למט…" at bounding box center [429, 128] width 410 height 405
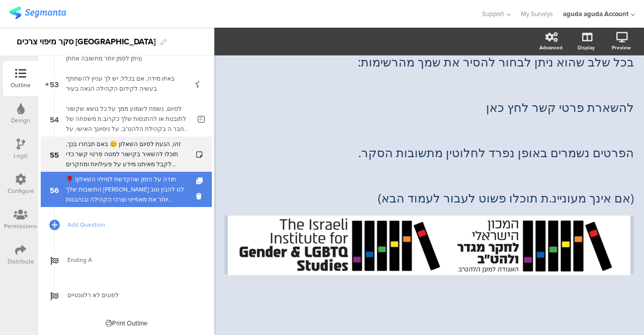
click at [154, 183] on div "תודה על הזמן שהקדשת למילוי השאלון! 🌹התשובות שלך [PERSON_NAME] לנו להבין טוב יות…" at bounding box center [126, 189] width 120 height 30
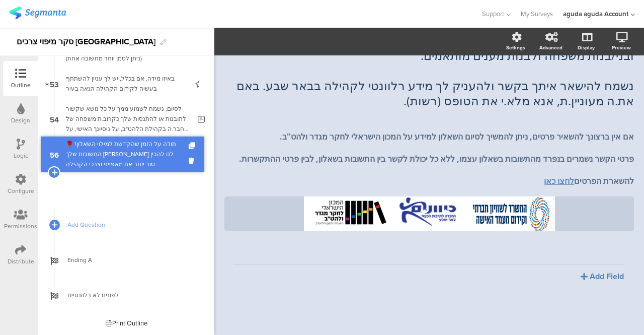
scroll to position [1827, 0]
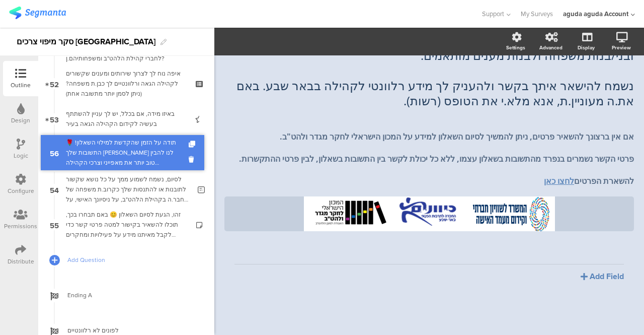
drag, startPoint x: 107, startPoint y: 187, endPoint x: 121, endPoint y: 150, distance: 39.5
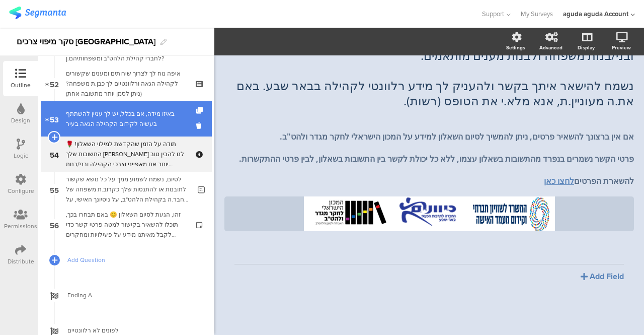
click at [142, 118] on div "באיזו מידה, אם בכלל, יש לך עניין להשתתף בעשיה לקידום הקהילה הגאה בעיר" at bounding box center [126, 119] width 120 height 20
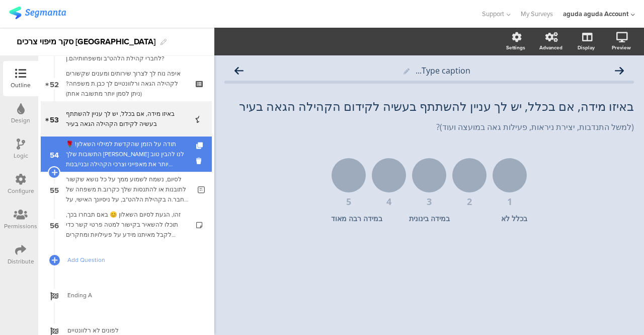
click at [133, 149] on div "תודה על הזמן שהקדשת למילוי השאלון! 🌹התשובות שלך [PERSON_NAME] לנו להבין טוב יות…" at bounding box center [126, 154] width 120 height 30
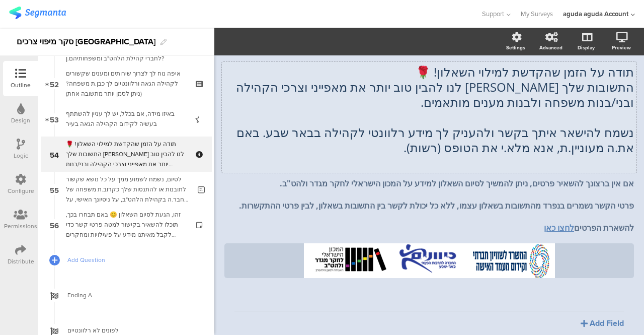
scroll to position [50, 0]
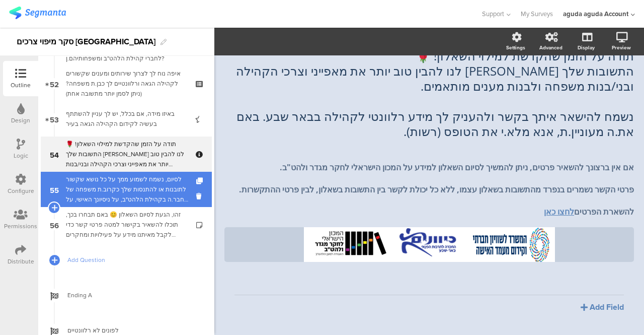
click at [127, 189] on div "לסיום, נשמח לשמוע ממך על כל נושא שקשור לתובנות או להתנסות שלך כקרוב.ת משפחה של …" at bounding box center [128, 189] width 124 height 30
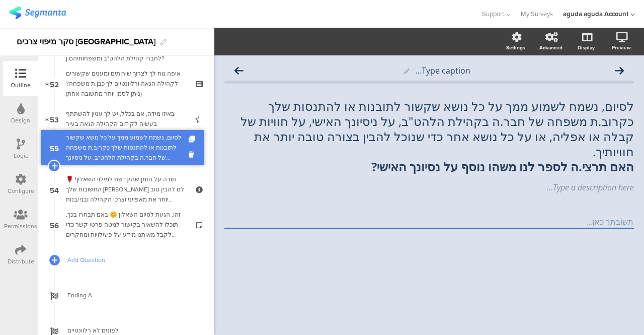
drag, startPoint x: 127, startPoint y: 189, endPoint x: 132, endPoint y: 147, distance: 42.1
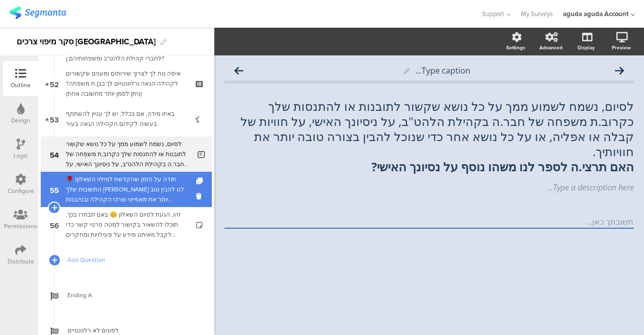
click at [126, 180] on div "תודה על הזמן שהקדשת למילוי השאלון! 🌹התשובות שלך [PERSON_NAME] לנו להבין טוב יות…" at bounding box center [126, 189] width 120 height 30
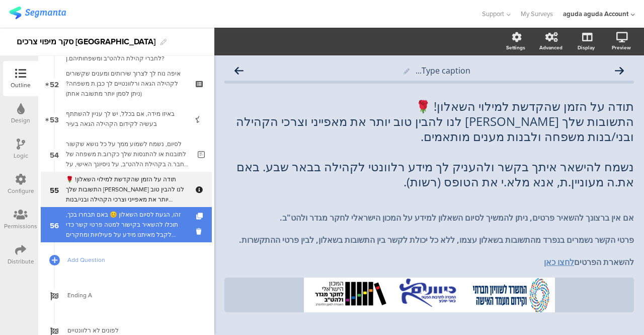
click at [130, 211] on div "זהו, הגעת לסיום השאלון 😊 באם תבחרו בכך, תוכלו להשאיר בקישור למטה פרטי קשר כדי ל…" at bounding box center [126, 224] width 120 height 30
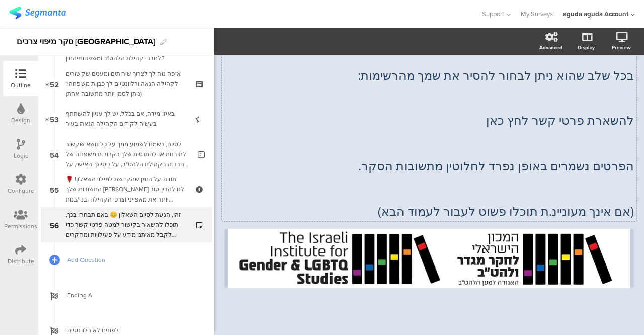
scroll to position [135, 0]
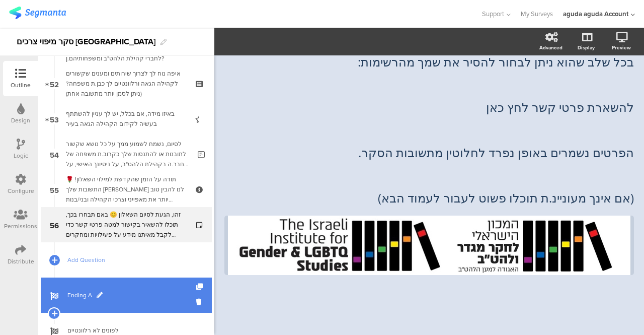
click at [146, 291] on span "Ending A" at bounding box center [131, 295] width 129 height 10
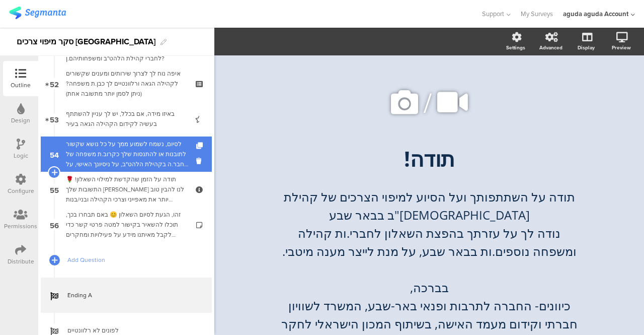
click at [145, 154] on div "לסיום, נשמח לשמוע ממך על כל נושא שקשור לתובנות או להתנסות שלך כקרוב.ת משפחה של …" at bounding box center [128, 154] width 124 height 30
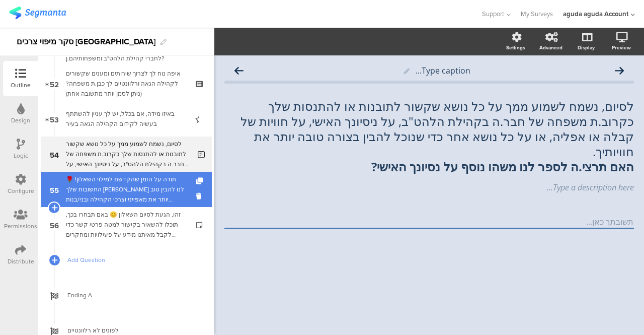
click at [133, 184] on div "תודה על הזמן שהקדשת למילוי השאלון! 🌹התשובות שלך [PERSON_NAME] לנו להבין טוב יות…" at bounding box center [126, 189] width 120 height 30
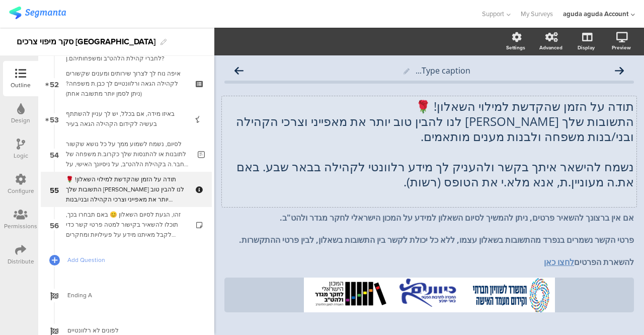
scroll to position [50, 0]
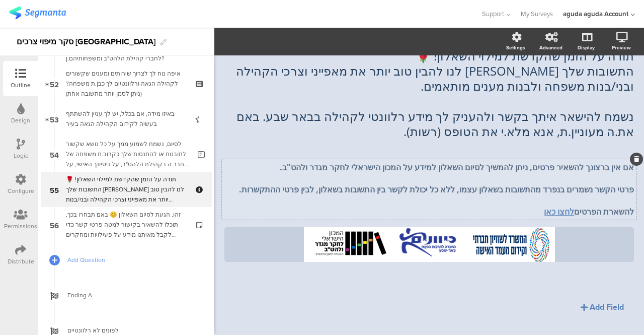
click at [423, 164] on span "תודה על הזמן שהקדשת למילוי השאלון! 🌹 התשובות שלך [PERSON_NAME] לנו להבין טוב יו…" at bounding box center [429, 132] width 410 height 169
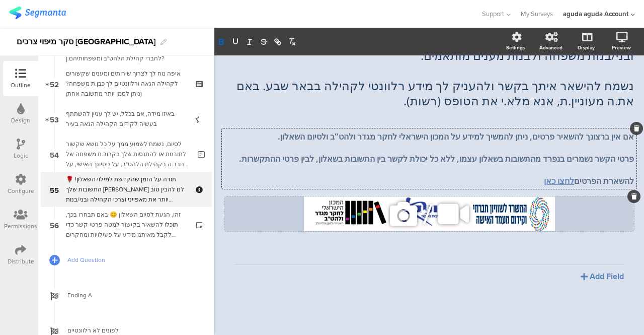
scroll to position [92, 0]
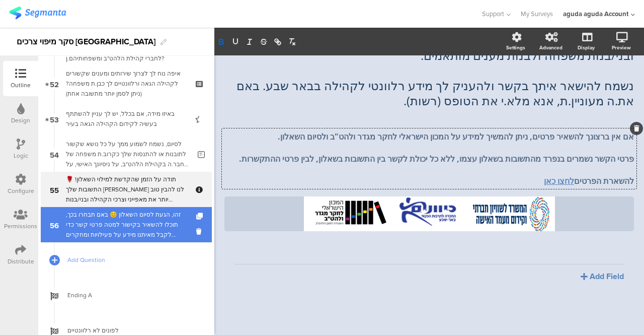
click at [82, 232] on div "זהו, הגעת לסיום השאלון 😊 באם תבחרו בכך, תוכלו להשאיר בקישור למטה פרטי קשר כדי ל…" at bounding box center [126, 224] width 120 height 30
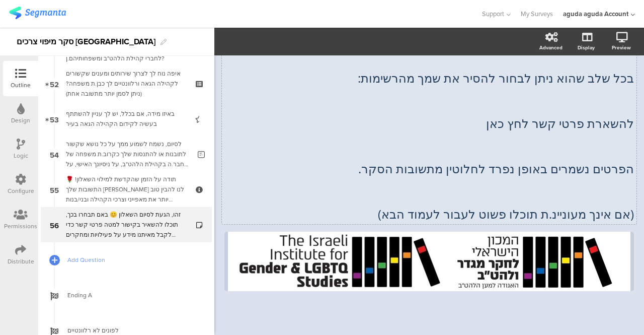
scroll to position [135, 0]
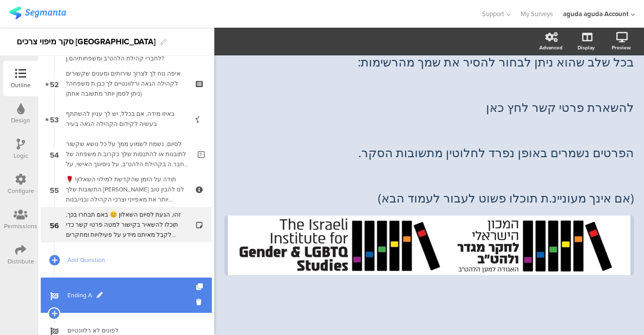
click at [98, 292] on span at bounding box center [100, 295] width 6 height 6
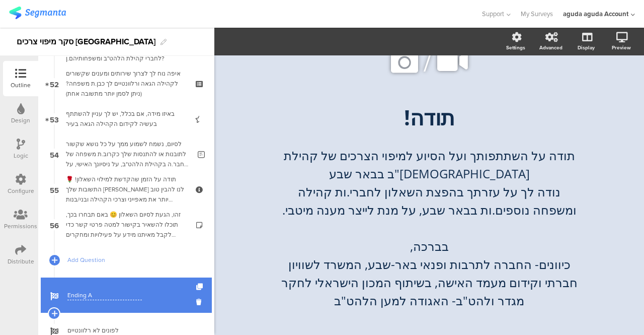
scroll to position [41, 0]
click at [408, 119] on div "/ תודה! תודה! תודה על השתתפותך ועל הסיוע למיפוי הצרכים של קהילת [DEMOGRAPHIC_DA…" at bounding box center [429, 175] width 403 height 300
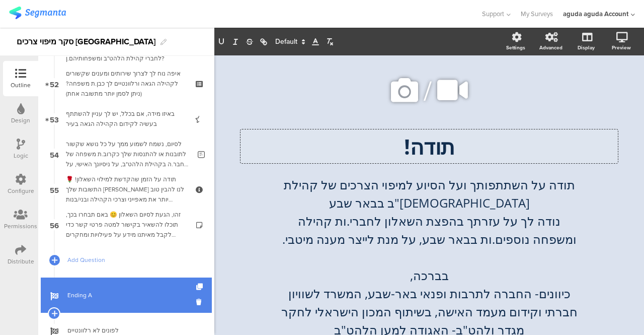
click at [373, 136] on p "תודה!" at bounding box center [429, 146] width 372 height 29
click at [565, 225] on div "תודה על השתתפותך ועל הסיוע למיפוי הצרכים של קהילת [DEMOGRAPHIC_DATA]"ב בבאר שבע…" at bounding box center [429, 257] width 307 height 168
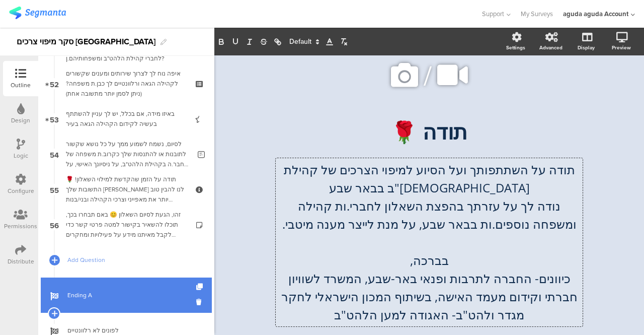
scroll to position [41, 0]
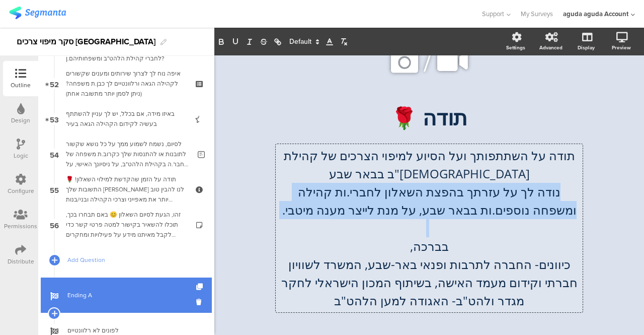
drag, startPoint x: 570, startPoint y: 193, endPoint x: 282, endPoint y: 228, distance: 289.5
click at [282, 228] on div "תודה על השתתפותך ועל הסיוע למיפוי הצרכים של קהילת [DEMOGRAPHIC_DATA]"ב בבאר שבע…" at bounding box center [429, 227] width 302 height 163
click at [334, 204] on p "נודה לך על עזרתך בהפצת השאלון לחברי.ות קהילה ומשפחה נוספים.ות בבאר שבע, על מנת …" at bounding box center [429, 201] width 302 height 36
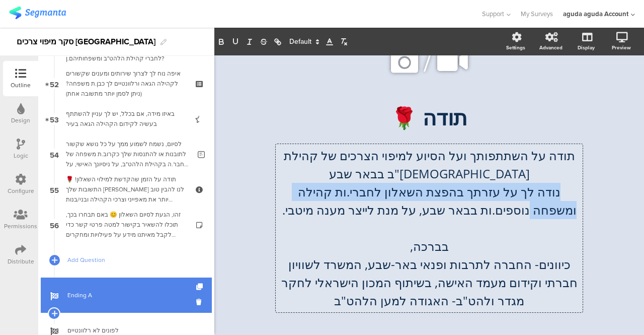
drag, startPoint x: 570, startPoint y: 193, endPoint x: 279, endPoint y: 196, distance: 290.4
click at [279, 196] on p "נודה לך על עזרתך בהפצת השאלון לחברי.ות קהילה ומשפחה נוספים.ות בבאר שבע, על מנת …" at bounding box center [429, 201] width 302 height 36
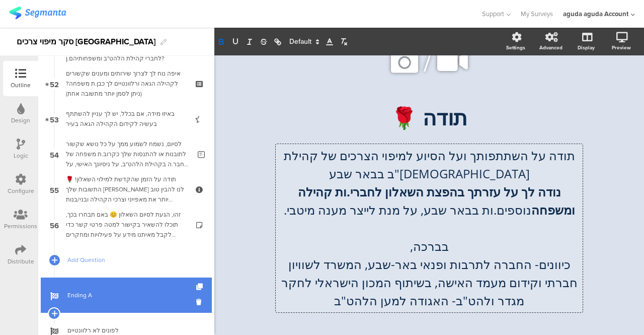
click at [515, 211] on p "נודה לך על עזרתך בהפצת השאלון לחברי.ות קהילה ומשפחה נוספים.ות בבאר שבע, על מנת …" at bounding box center [429, 201] width 302 height 36
drag, startPoint x: 518, startPoint y: 215, endPoint x: 473, endPoint y: 218, distance: 45.4
click at [473, 218] on p "נודה לך על עזרתך בהפצת השאלון לחברי.ות קהילה ומשפחה נוספים.ות בבאר שבע, על מנת …" at bounding box center [429, 201] width 302 height 36
click at [393, 213] on p "נודה לך על עזרתך בהפצת השאלון לחברי.ות קהילה ומשפחה בבאר שבע, על מנת לייצר מענה…" at bounding box center [429, 201] width 302 height 36
click at [245, 177] on div "/ תודה 🌹 תודה 🌹 תודה על השתתפותך ועל הסיוע למיפוי הצרכים של קהילת [DEMOGRAPHIC_…" at bounding box center [429, 174] width 403 height 300
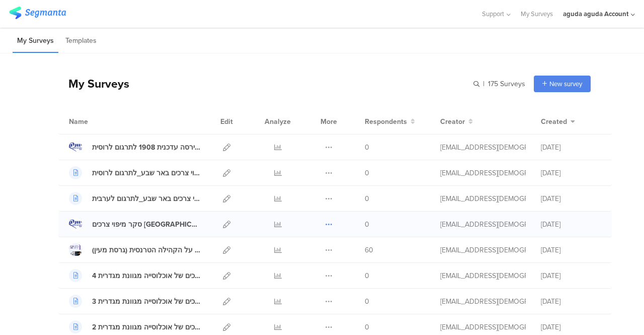
click at [325, 221] on icon at bounding box center [329, 224] width 8 height 8
click at [303, 248] on button "Duplicate" at bounding box center [308, 250] width 55 height 18
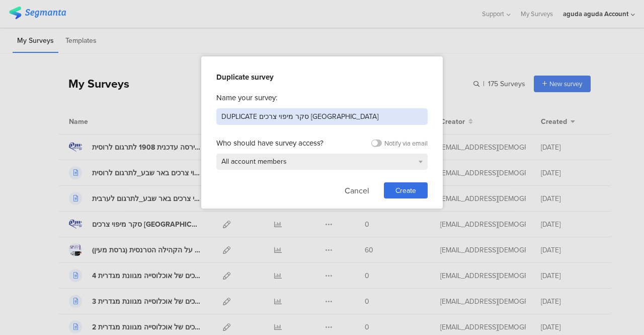
drag, startPoint x: 332, startPoint y: 118, endPoint x: 203, endPoint y: 125, distance: 129.5
click at [203, 125] on div "Duplicate survey Name your survey: DUPLICATE סקר מיפוי צרכים באר שבע Who should…" at bounding box center [322, 132] width 242 height 152
type input "סקר באר שבע גרסה עדכנית 1908 לתרגום לערבית"
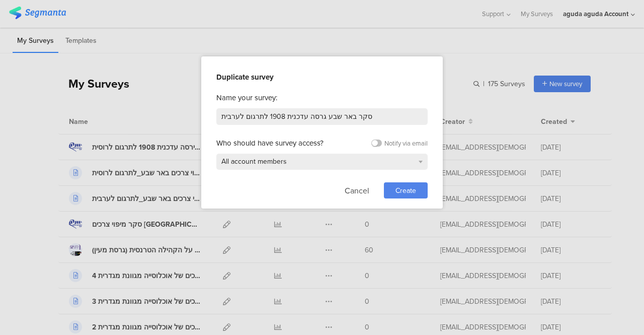
click at [398, 193] on span "Create" at bounding box center [406, 190] width 21 height 11
